Goal: Use online tool/utility

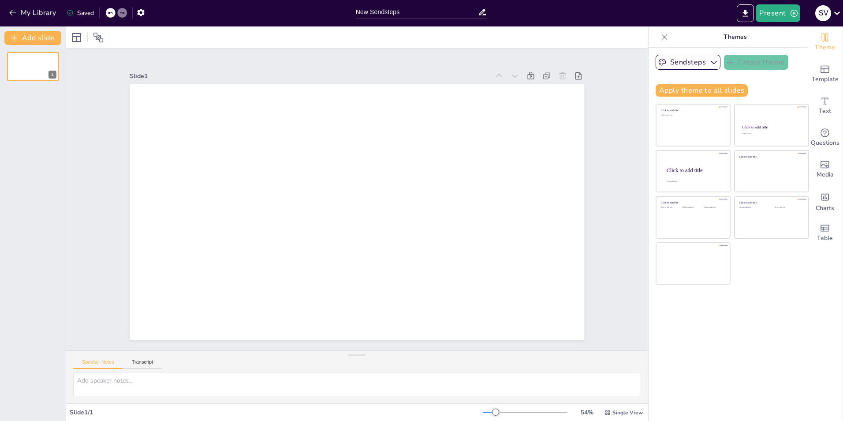
click at [210, 148] on div at bounding box center [357, 212] width 455 height 256
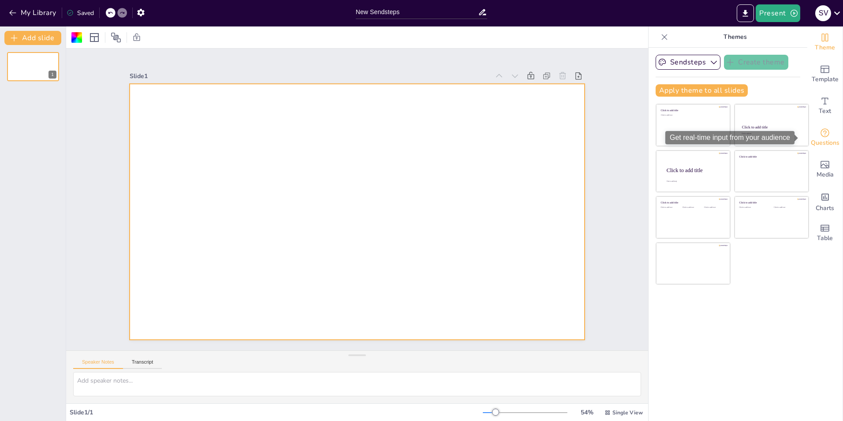
click at [822, 134] on icon "Get real-time input from your audience" at bounding box center [825, 132] width 9 height 9
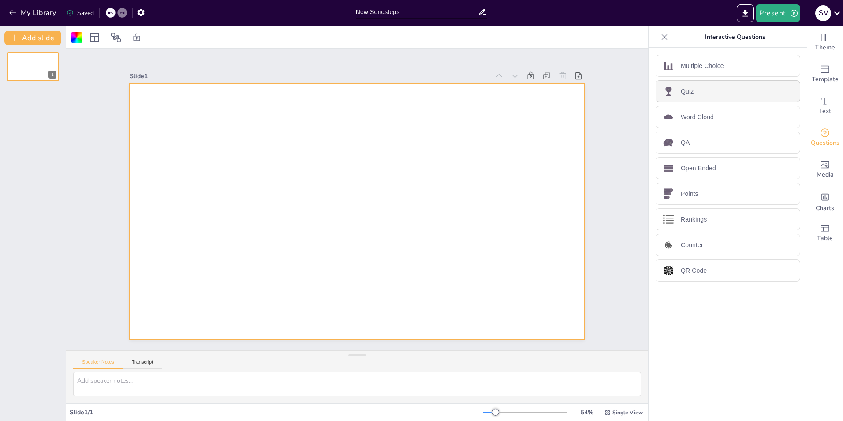
click at [681, 90] on p "Quiz" at bounding box center [687, 91] width 13 height 9
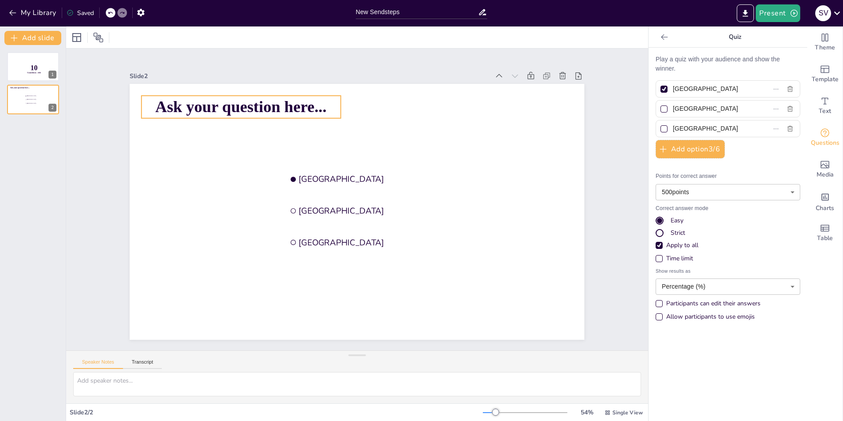
click at [317, 100] on span "Ask your question here..." at bounding box center [241, 107] width 171 height 18
click at [779, 12] on button "Present" at bounding box center [778, 13] width 44 height 18
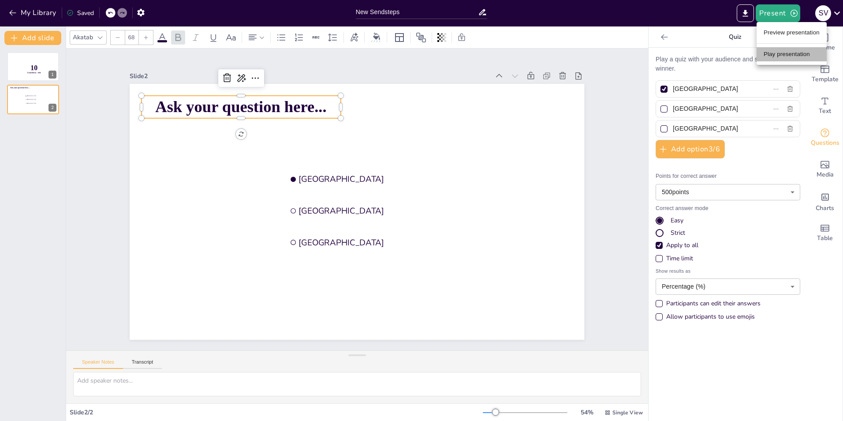
click at [783, 57] on li "Play presentation" at bounding box center [792, 54] width 70 height 14
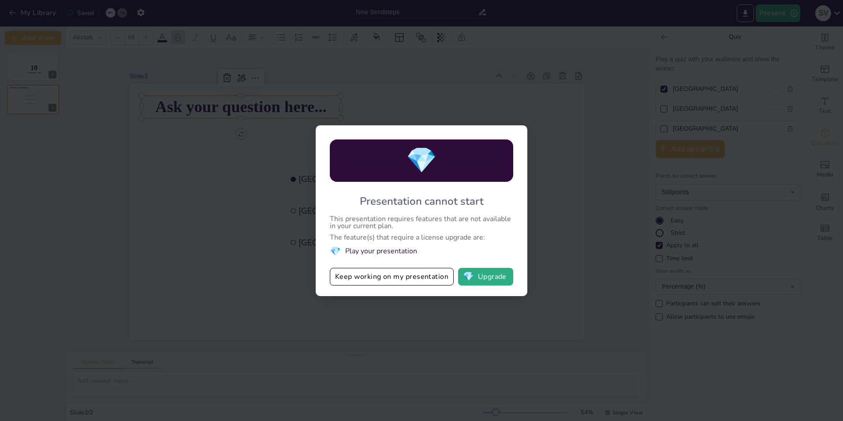
click at [373, 252] on li "💎 Play your presentation" at bounding box center [421, 251] width 183 height 12
click at [373, 282] on button "Keep working on my presentation" at bounding box center [392, 277] width 124 height 18
